Goal: Information Seeking & Learning: Learn about a topic

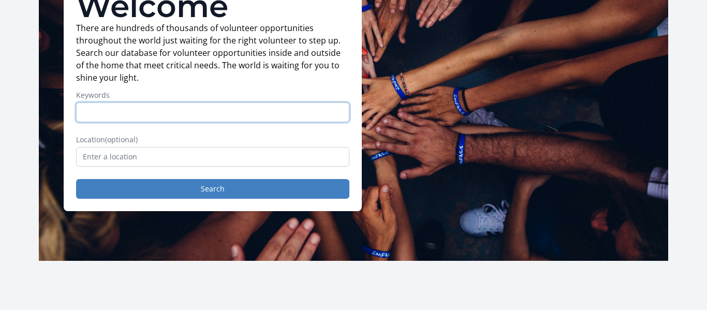
scroll to position [104, 0]
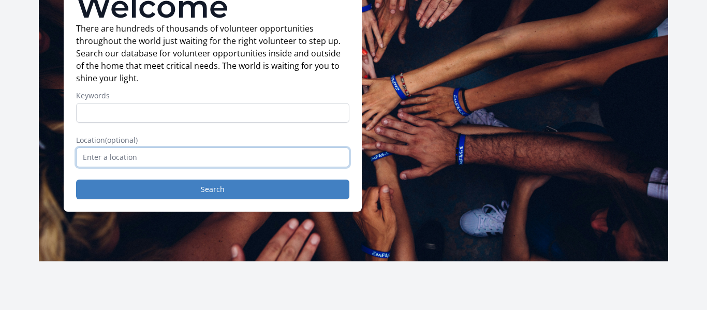
click at [194, 154] on input "text" at bounding box center [212, 158] width 273 height 20
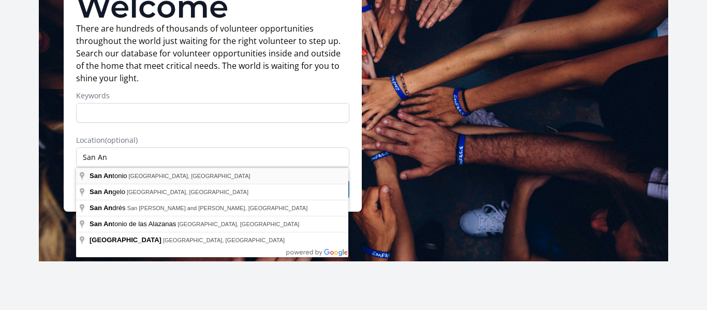
type input "[GEOGRAPHIC_DATA], [GEOGRAPHIC_DATA], [GEOGRAPHIC_DATA]"
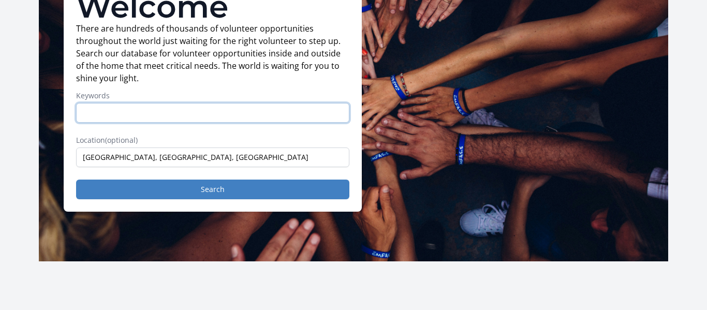
click at [183, 111] on input "Keywords" at bounding box center [212, 113] width 273 height 20
type input "S"
type input "C"
type input "Cross Country"
click at [76, 180] on button "Search" at bounding box center [212, 190] width 273 height 20
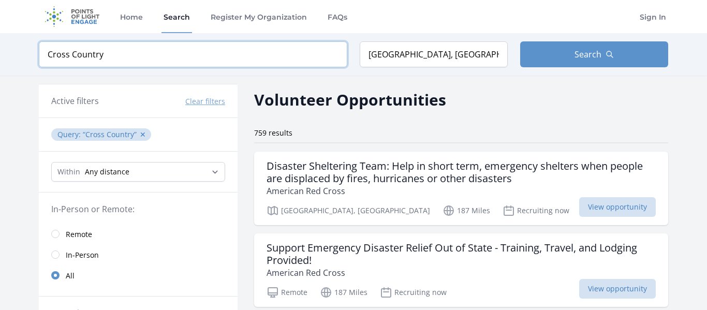
click at [140, 51] on input "Cross Country" at bounding box center [193, 54] width 309 height 26
type input "C"
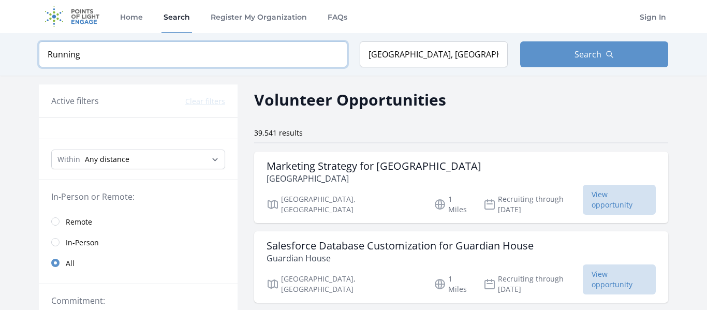
click button "submit" at bounding box center [0, 0] width 0 height 0
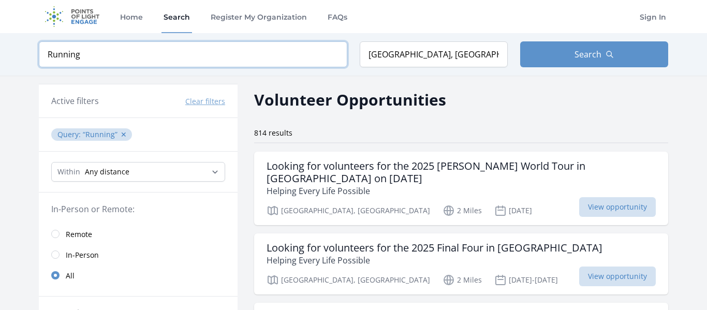
click at [134, 52] on input "Running" at bounding box center [193, 54] width 309 height 26
type input "R"
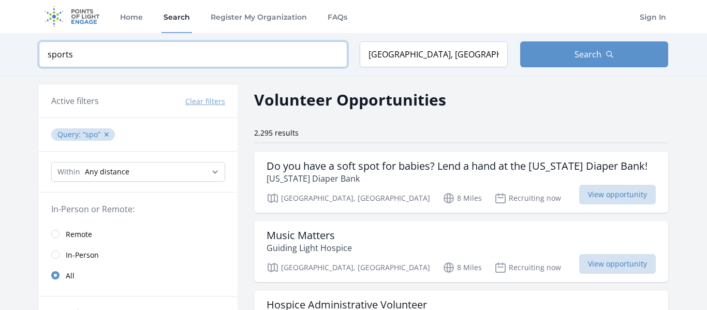
type input "sports"
click button "submit" at bounding box center [0, 0] width 0 height 0
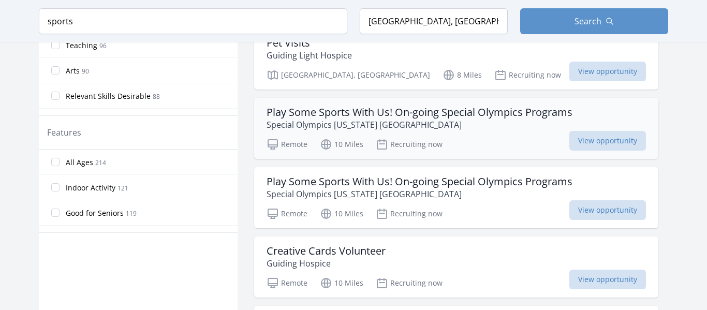
scroll to position [537, 0]
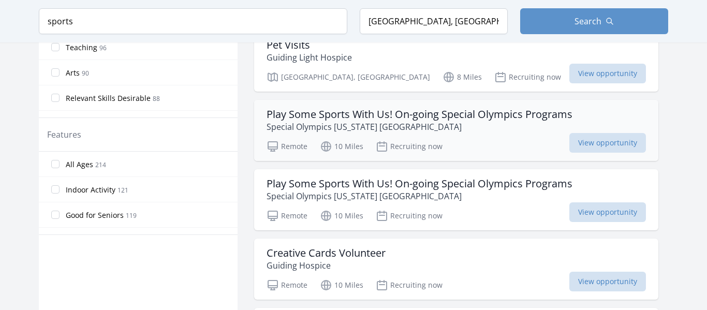
click at [442, 106] on div "Play Some Sports With Us! On-going Special Olympics Programs Special Olympics T…" at bounding box center [456, 130] width 404 height 61
